Goal: Task Accomplishment & Management: Use online tool/utility

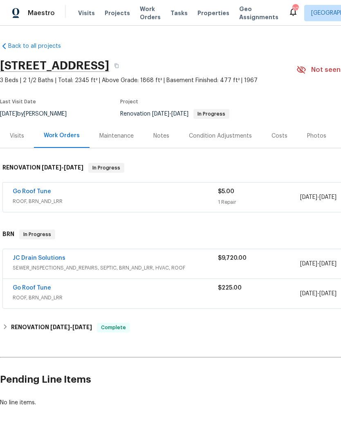
click at [116, 14] on span "Projects" at bounding box center [117, 13] width 25 height 8
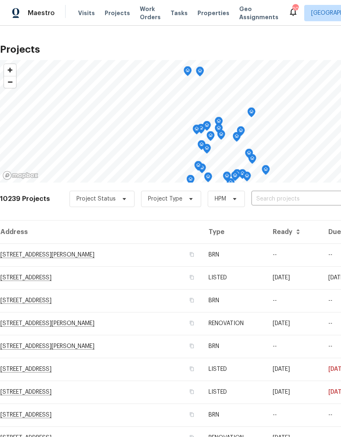
click at [272, 200] on input "text" at bounding box center [297, 199] width 93 height 13
type input "5680"
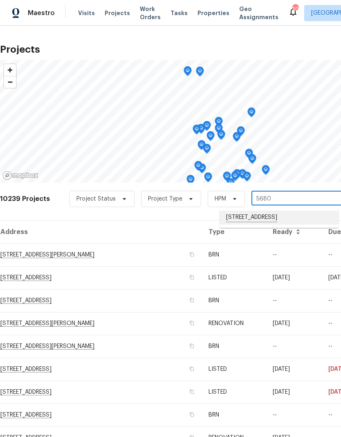
click at [272, 220] on li "[STREET_ADDRESS]" at bounding box center [278, 218] width 119 height 14
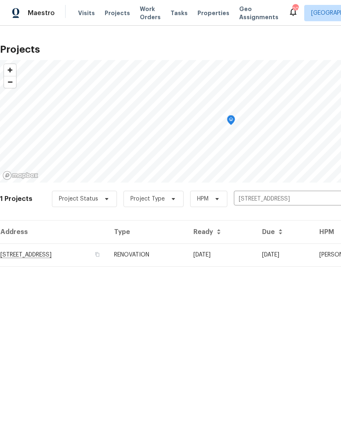
click at [187, 259] on td "RENOVATION" at bounding box center [146, 254] width 79 height 23
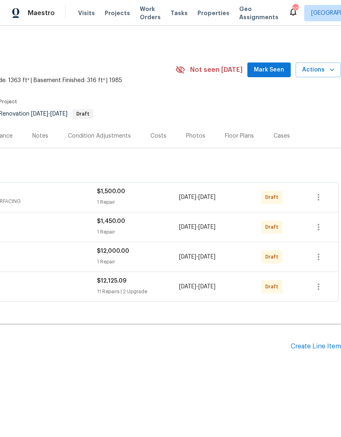
scroll to position [0, 121]
click at [316, 287] on icon "button" at bounding box center [318, 287] width 10 height 10
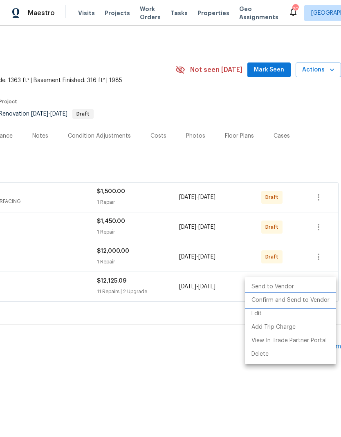
click at [287, 300] on li "Confirm and Send to Vendor" at bounding box center [290, 300] width 91 height 13
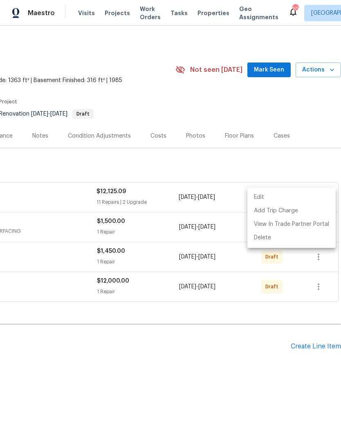
click at [198, 368] on div at bounding box center [170, 218] width 341 height 437
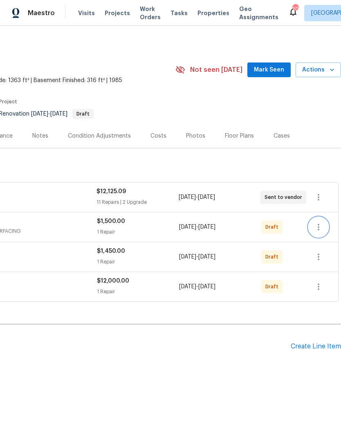
click at [315, 229] on icon "button" at bounding box center [318, 227] width 10 height 10
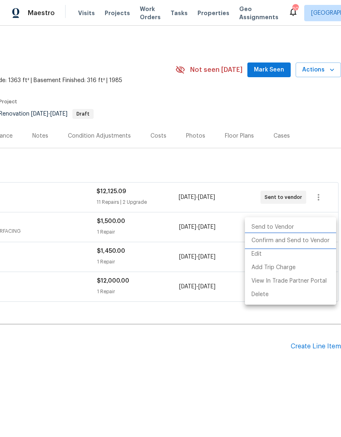
click at [281, 242] on li "Confirm and Send to Vendor" at bounding box center [290, 240] width 91 height 13
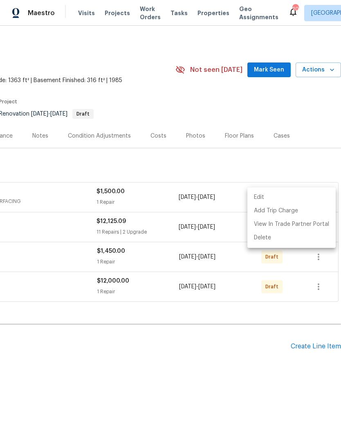
click at [247, 367] on div at bounding box center [170, 218] width 341 height 437
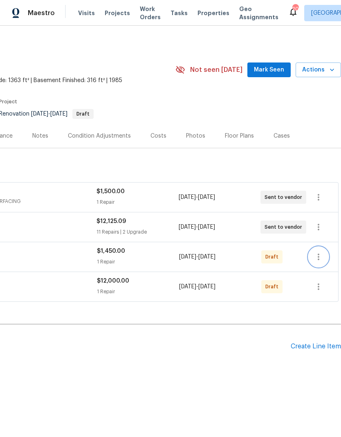
click at [317, 259] on icon "button" at bounding box center [318, 257] width 10 height 10
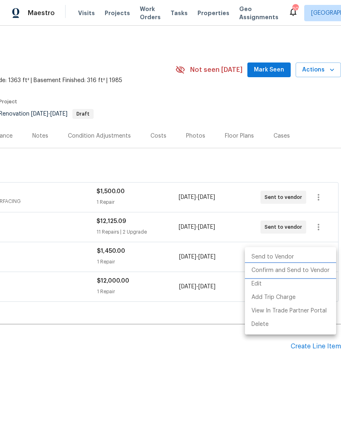
click at [279, 272] on li "Confirm and Send to Vendor" at bounding box center [290, 270] width 91 height 13
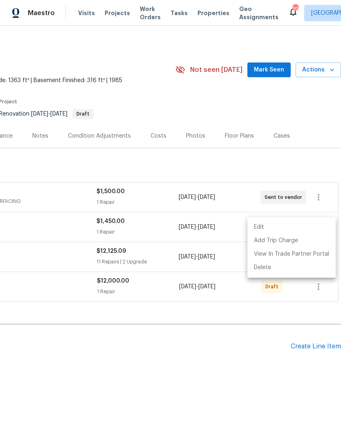
click at [238, 365] on div at bounding box center [170, 218] width 341 height 437
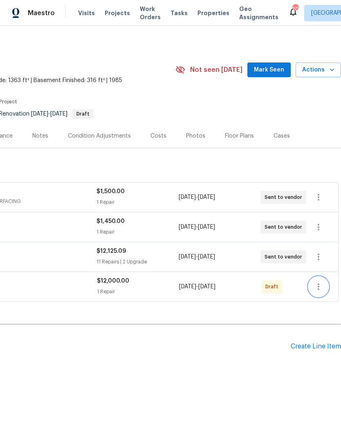
click at [313, 287] on button "button" at bounding box center [318, 287] width 20 height 20
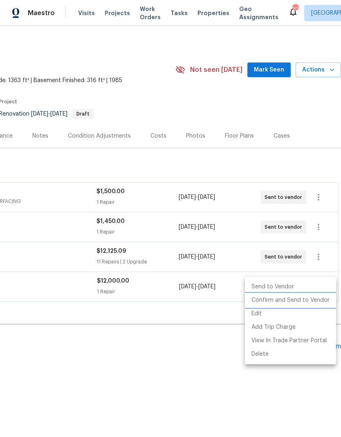
click at [283, 303] on li "Confirm and Send to Vendor" at bounding box center [290, 300] width 91 height 13
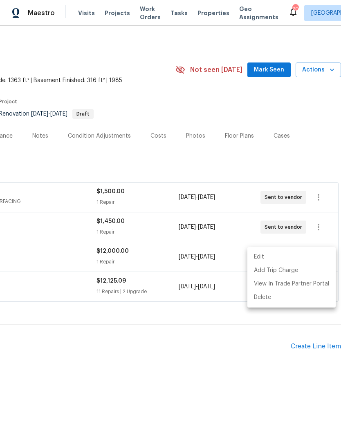
click at [240, 372] on div at bounding box center [170, 218] width 341 height 437
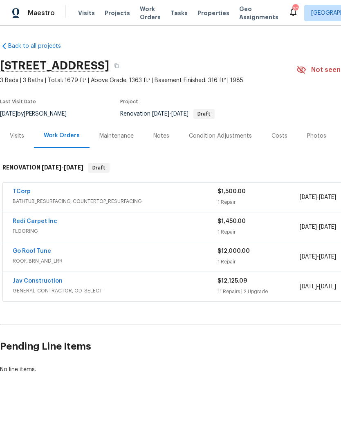
scroll to position [0, 0]
click at [31, 249] on link "Go Roof Tune" at bounding box center [32, 251] width 38 height 6
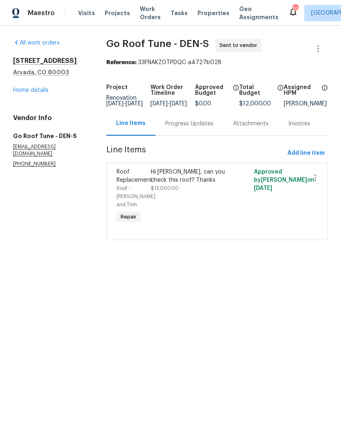
click at [31, 89] on link "Home details" at bounding box center [31, 90] width 36 height 6
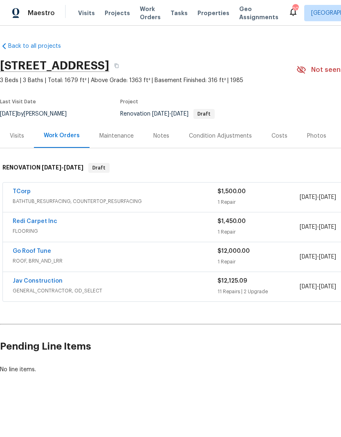
click at [275, 134] on div "Costs" at bounding box center [279, 136] width 16 height 8
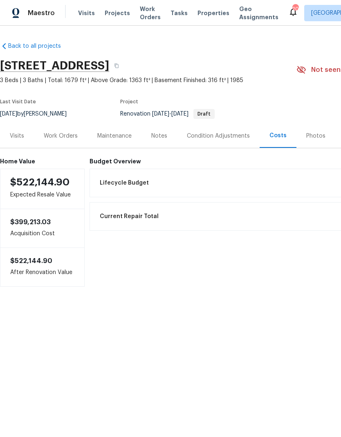
click at [63, 135] on div "Work Orders" at bounding box center [61, 136] width 34 height 8
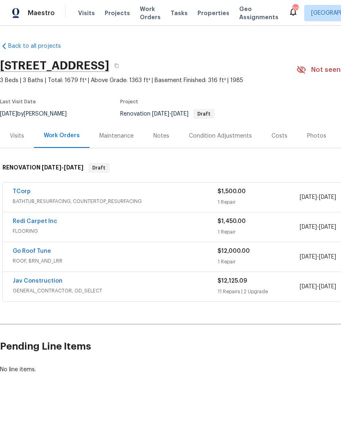
click at [163, 136] on div "Notes" at bounding box center [161, 136] width 16 height 8
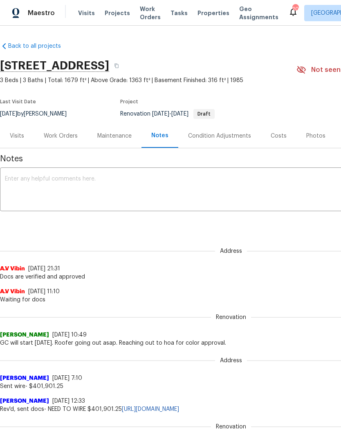
click at [42, 181] on textarea at bounding box center [231, 190] width 452 height 29
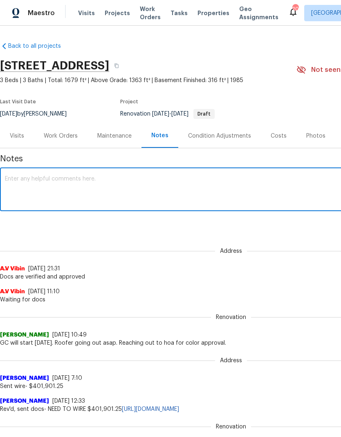
click at [16, 134] on div "Visits" at bounding box center [17, 136] width 14 height 8
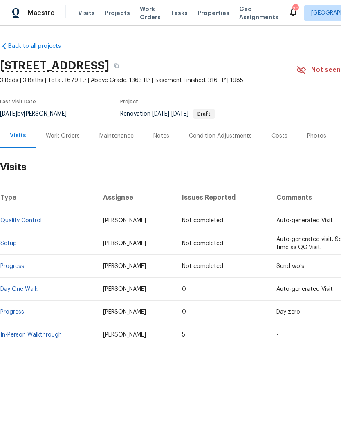
click at [61, 137] on div "Work Orders" at bounding box center [63, 136] width 34 height 8
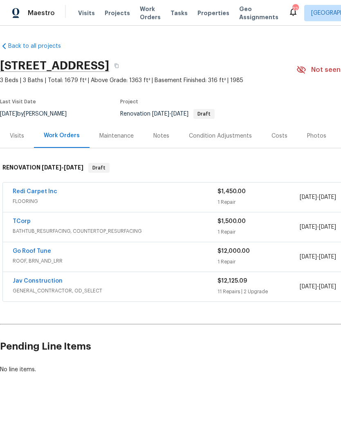
click at [120, 14] on span "Projects" at bounding box center [117, 13] width 25 height 8
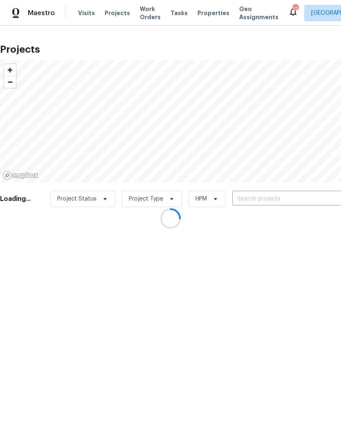
click at [270, 200] on div at bounding box center [170, 218] width 341 height 437
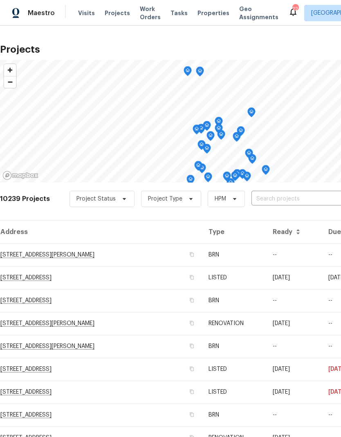
click at [280, 197] on input "text" at bounding box center [297, 199] width 93 height 13
type input "7575"
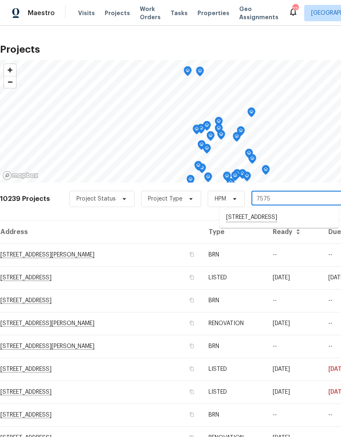
click at [280, 220] on li "7575 Elmwood St, Littleton, CO 80125" at bounding box center [278, 218] width 119 height 14
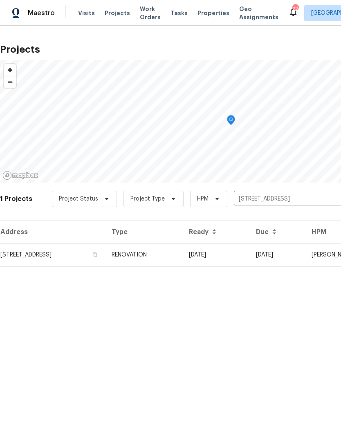
click at [182, 256] on td "RENOVATION" at bounding box center [143, 254] width 77 height 23
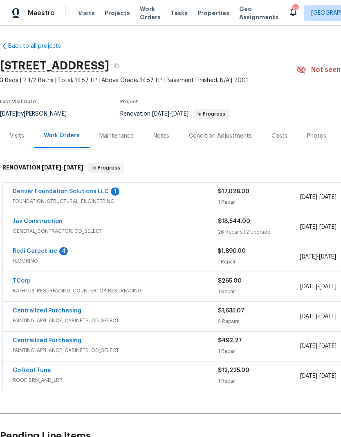
click at [65, 193] on link "Denver Foundation Solutions LLC" at bounding box center [61, 192] width 96 height 6
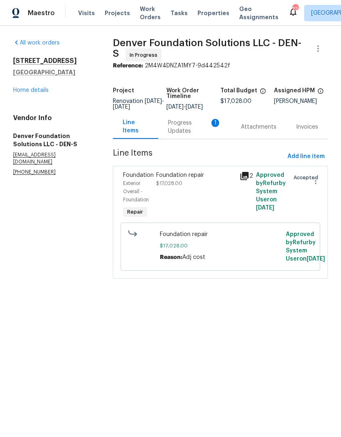
click at [188, 135] on div "Progress Updates 1" at bounding box center [194, 127] width 53 height 16
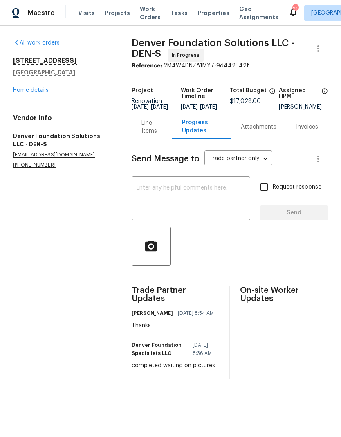
click at [36, 93] on link "Home details" at bounding box center [31, 90] width 36 height 6
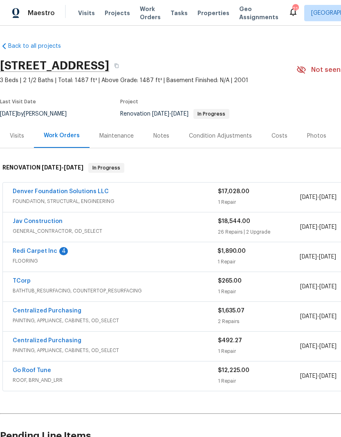
click at [84, 16] on span "Visits" at bounding box center [86, 13] width 17 height 8
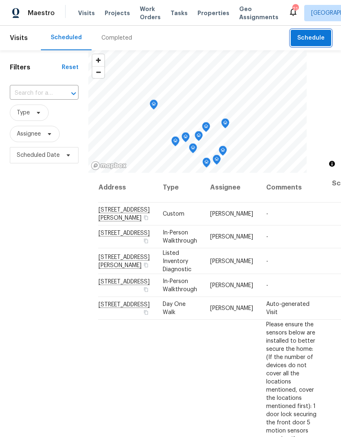
click at [315, 37] on span "Schedule" at bounding box center [310, 38] width 27 height 10
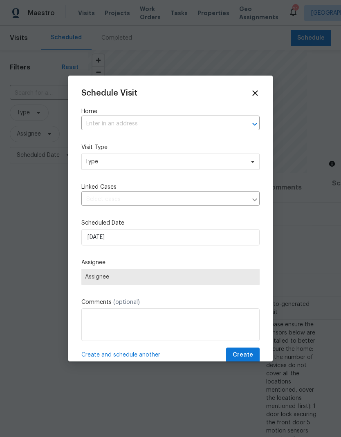
click at [203, 128] on input "text" at bounding box center [158, 124] width 155 height 13
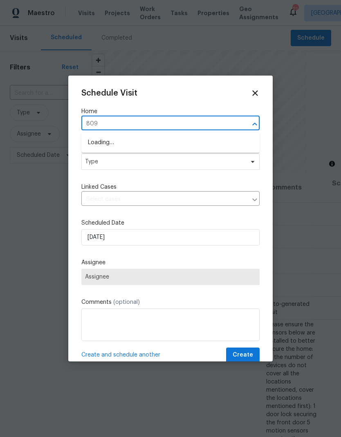
type input "8090"
click at [105, 143] on li "8090 W 68th Ave, Arvada, CO 80004" at bounding box center [170, 143] width 178 height 14
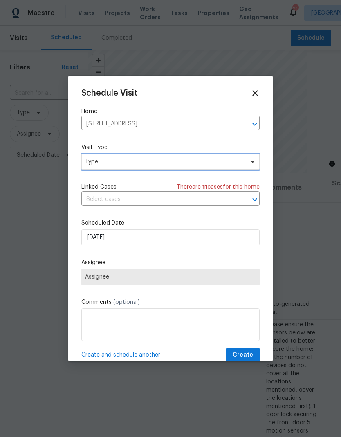
click at [122, 167] on span "Type" at bounding box center [170, 162] width 178 height 16
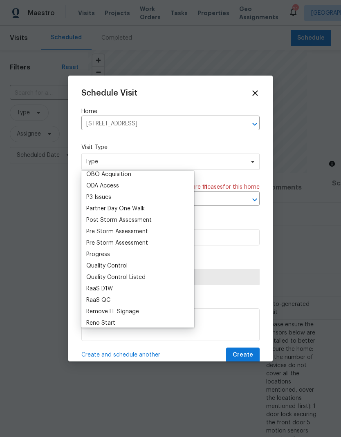
scroll to position [478, 0]
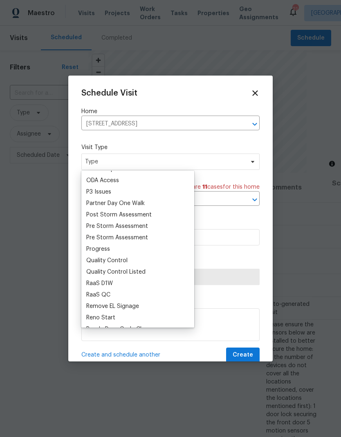
click at [107, 251] on div "Progress" at bounding box center [98, 249] width 24 height 8
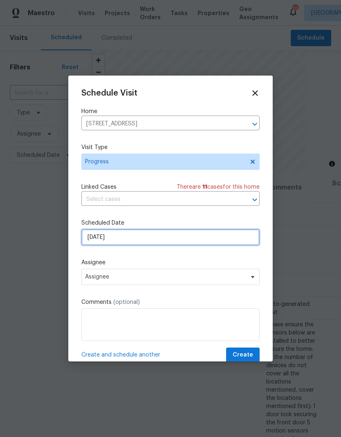
click at [152, 243] on input "[DATE]" at bounding box center [170, 237] width 178 height 16
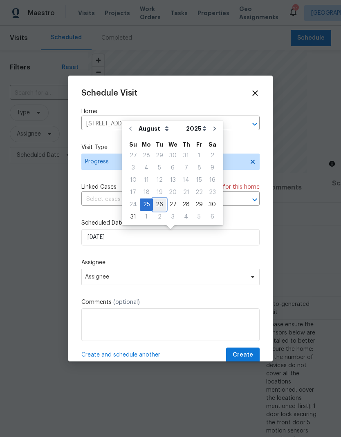
click at [157, 204] on div "26" at bounding box center [159, 204] width 13 height 11
type input "8/26/2025"
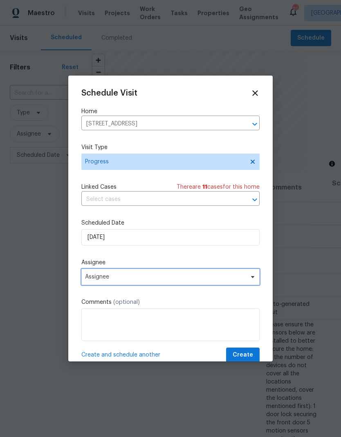
click at [154, 280] on span "Assignee" at bounding box center [165, 277] width 160 height 7
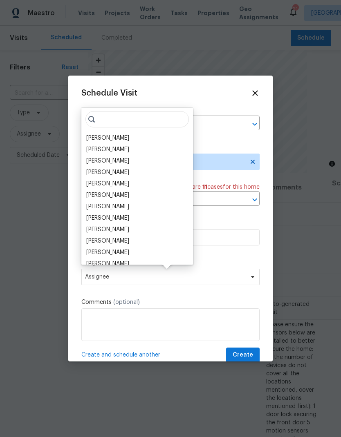
click at [124, 140] on div "[PERSON_NAME]" at bounding box center [107, 138] width 43 height 8
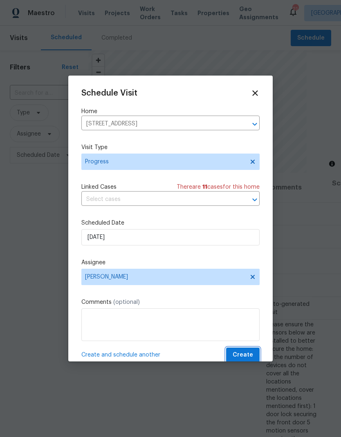
click at [245, 354] on span "Create" at bounding box center [242, 355] width 20 height 10
